Goal: Check status: Check status

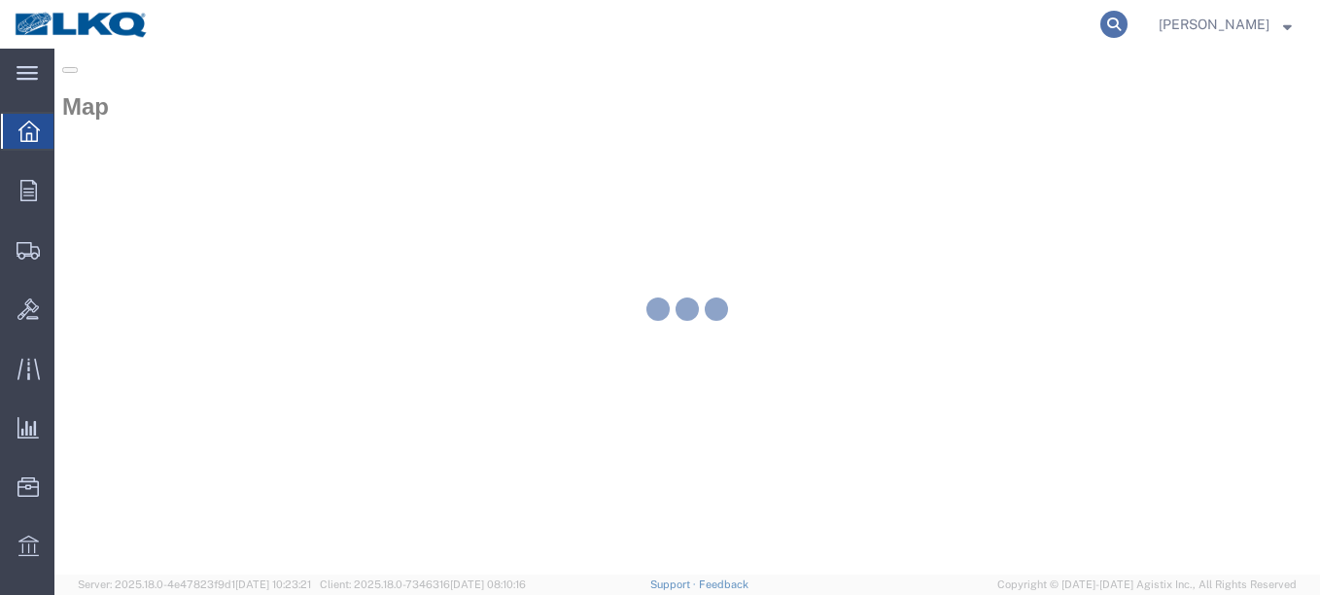
click at [1100, 19] on icon at bounding box center [1113, 24] width 27 height 27
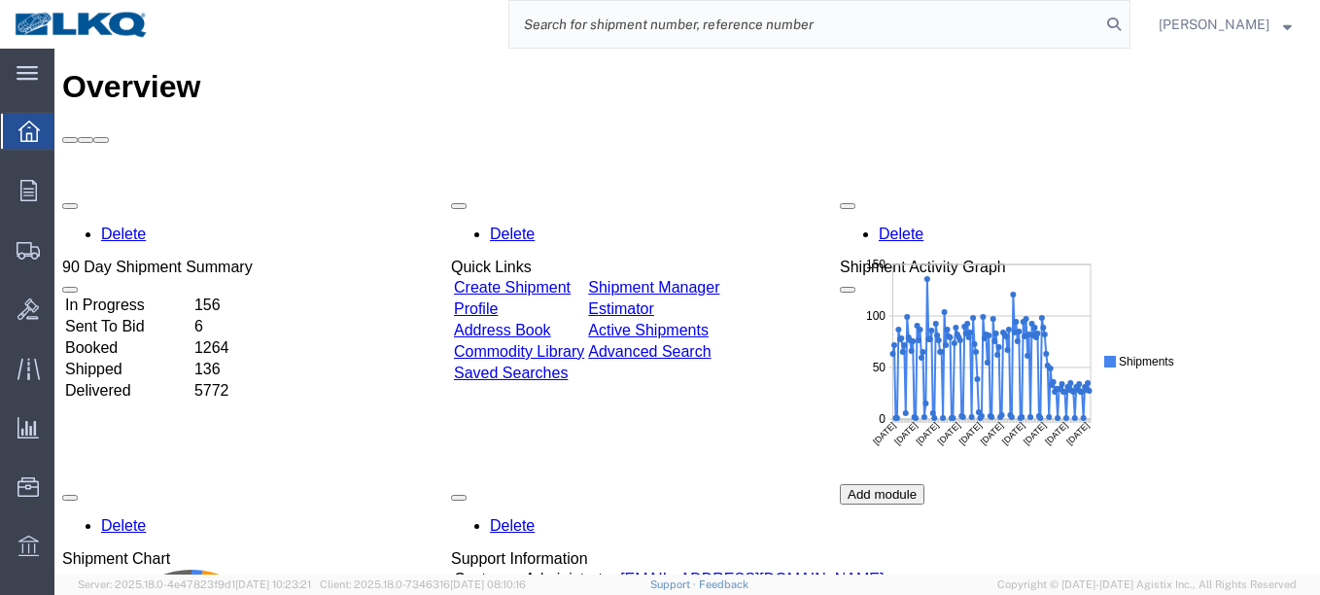
click at [880, 36] on input "search" at bounding box center [804, 24] width 591 height 47
paste input "52900434"
type input "52900434"
